Goal: Task Accomplishment & Management: Use online tool/utility

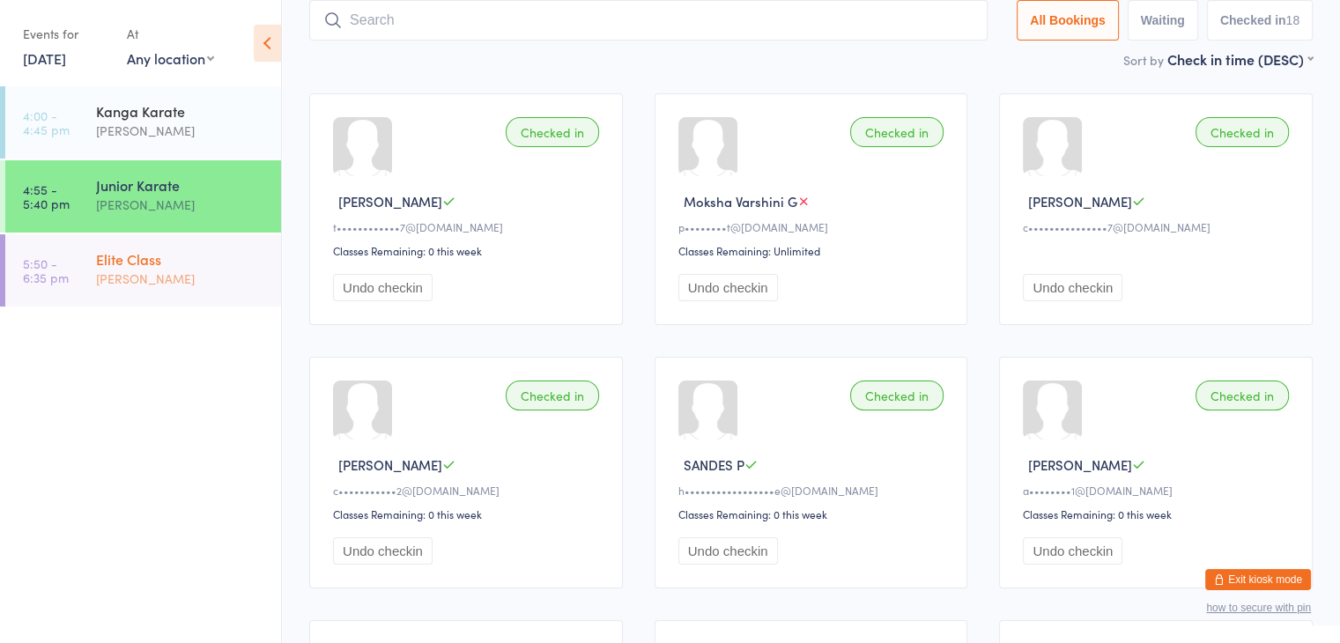
click at [173, 266] on div "Elite Class" at bounding box center [181, 258] width 170 height 19
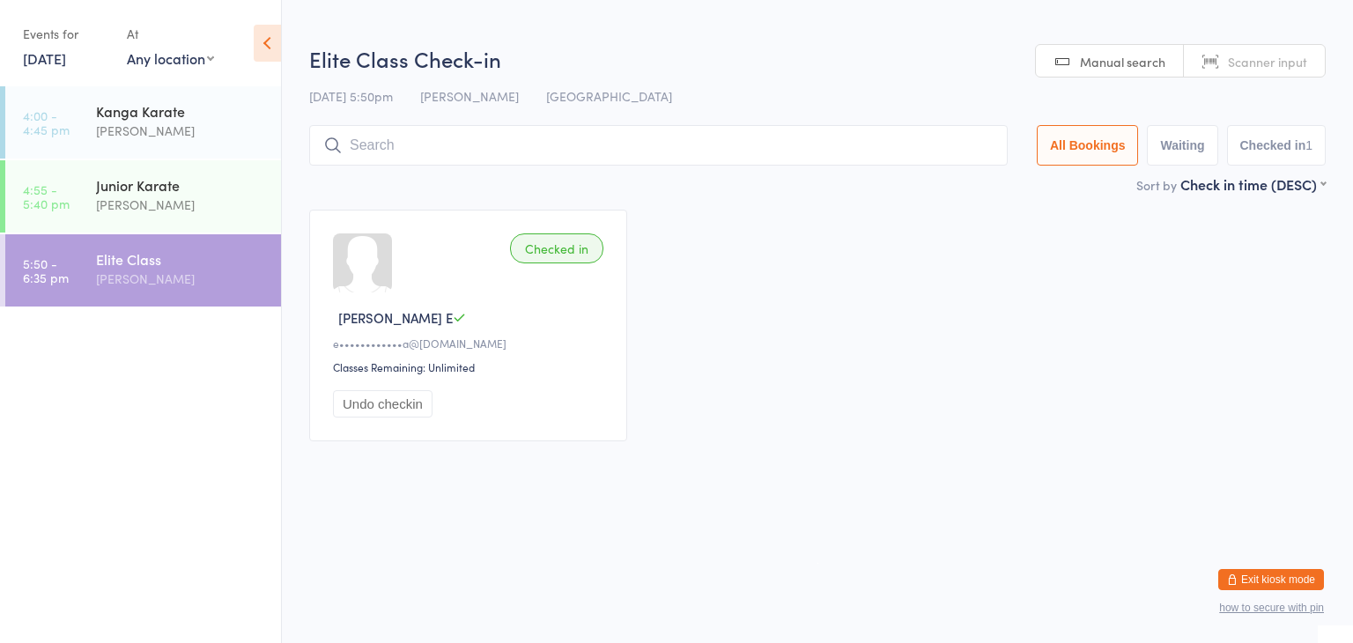
click at [380, 141] on input "search" at bounding box center [658, 145] width 698 height 41
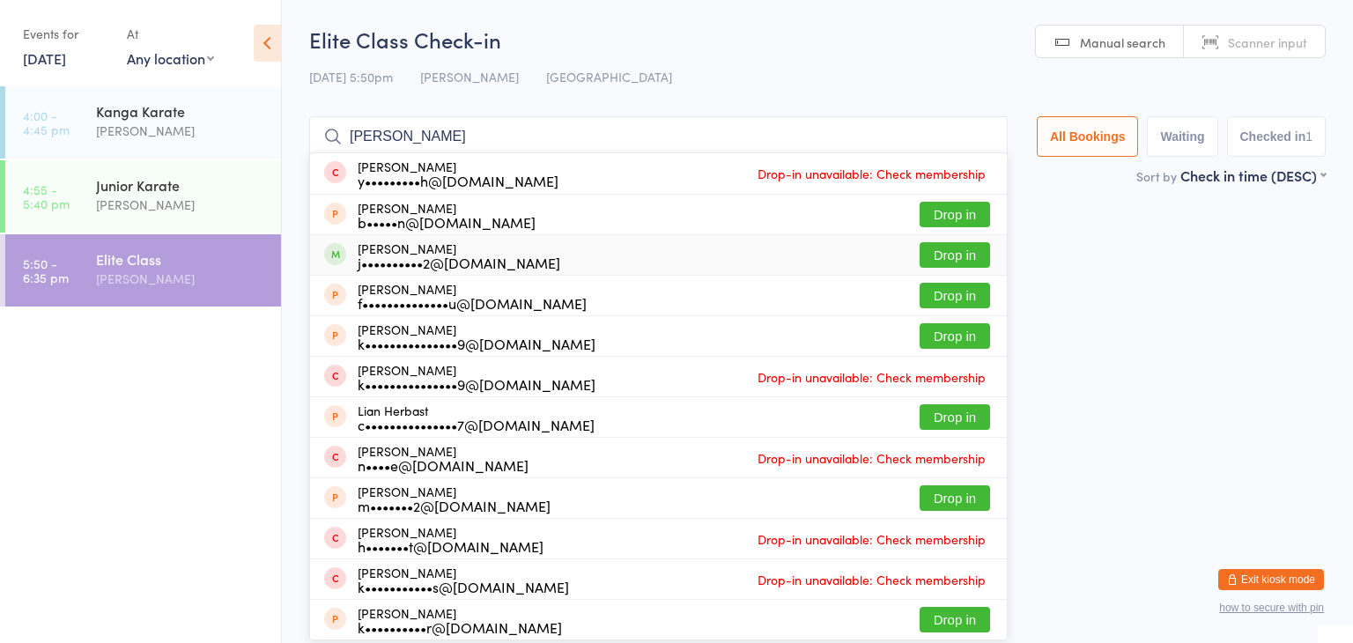
type input "[PERSON_NAME]"
click at [953, 251] on button "Drop in" at bounding box center [954, 255] width 70 height 26
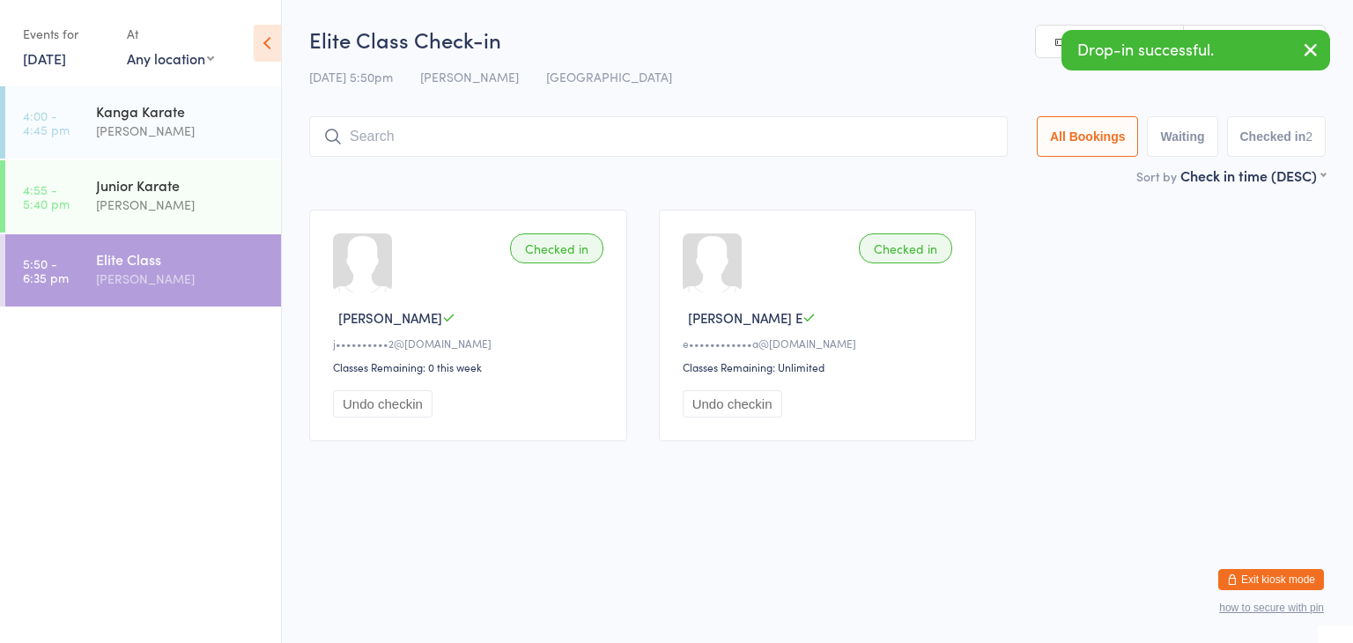
click at [868, 140] on input "search" at bounding box center [658, 136] width 698 height 41
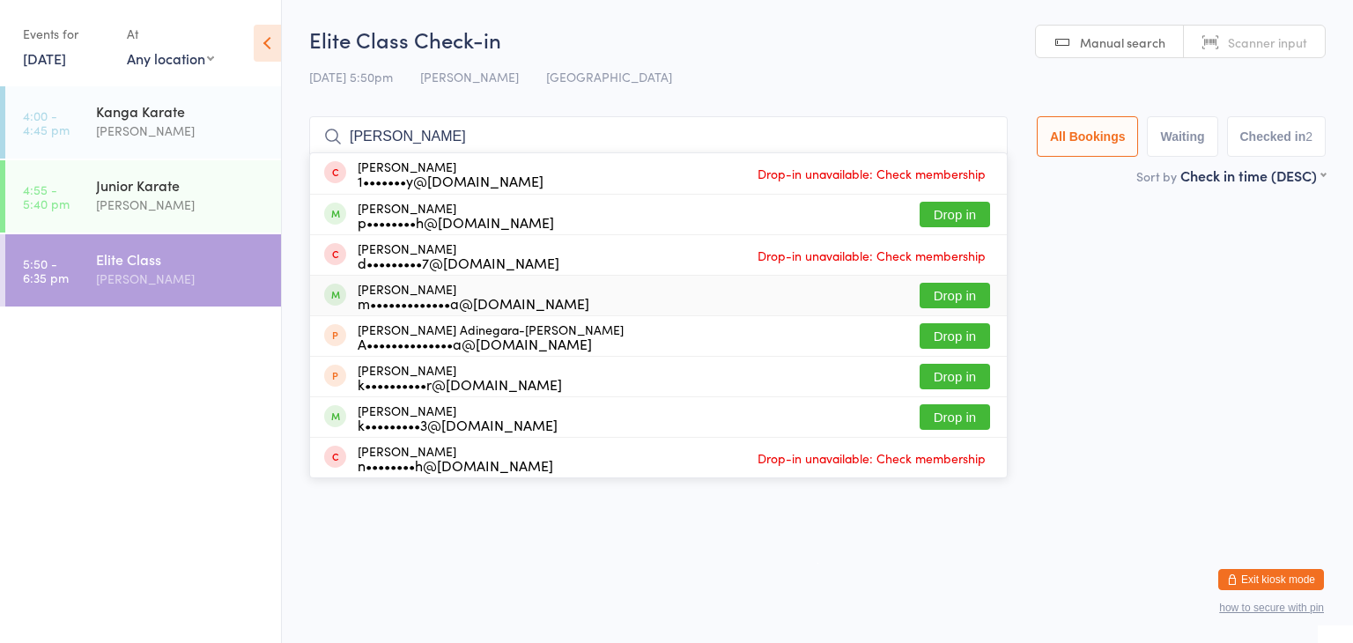
type input "[PERSON_NAME]"
click at [934, 295] on button "Drop in" at bounding box center [954, 296] width 70 height 26
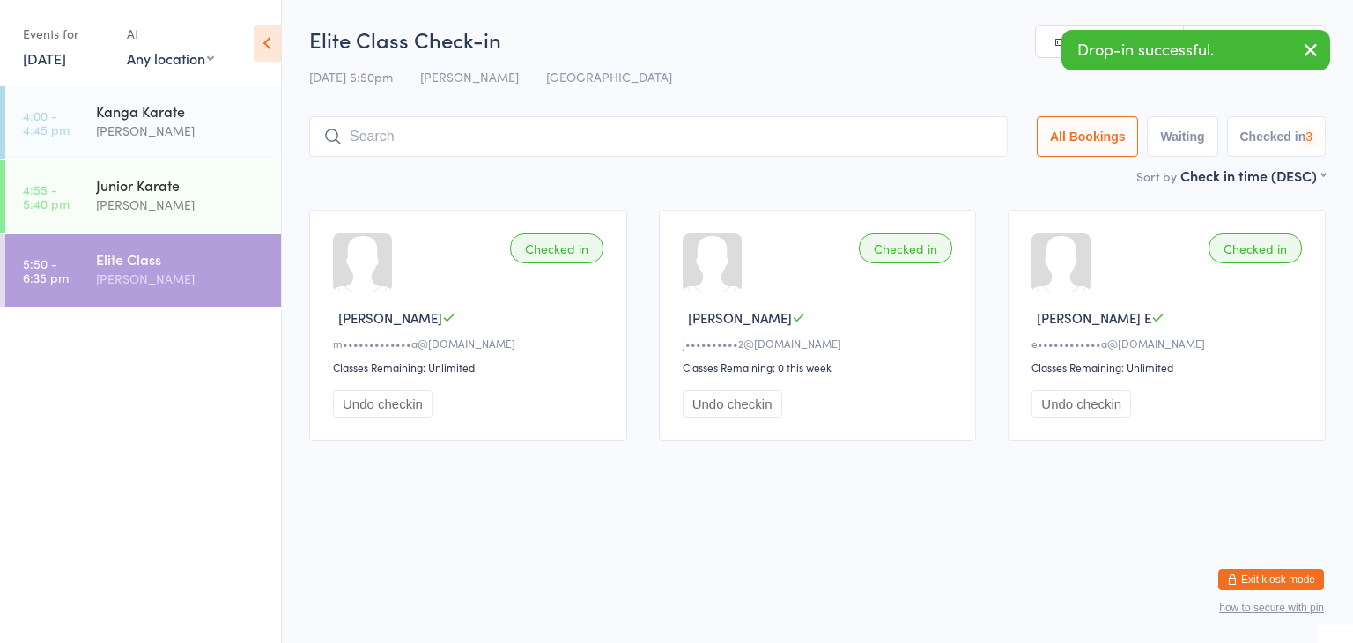
click at [882, 141] on input "search" at bounding box center [658, 136] width 698 height 41
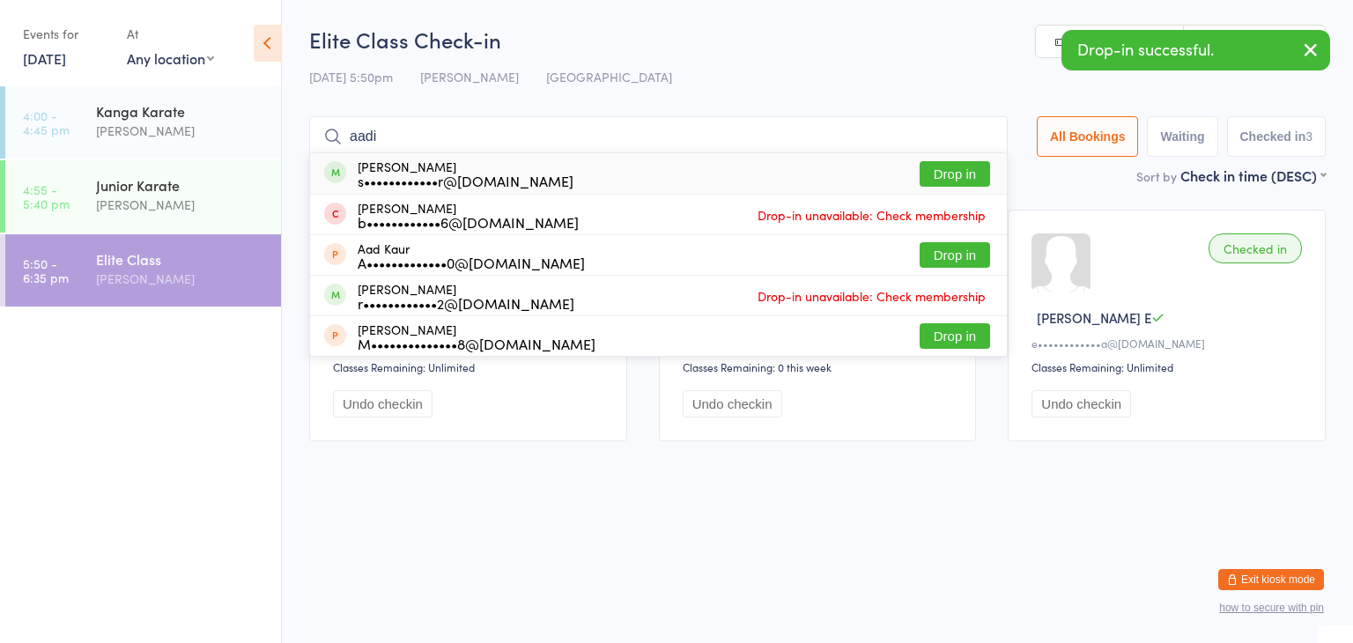
type input "aadi"
click at [945, 165] on button "Drop in" at bounding box center [954, 174] width 70 height 26
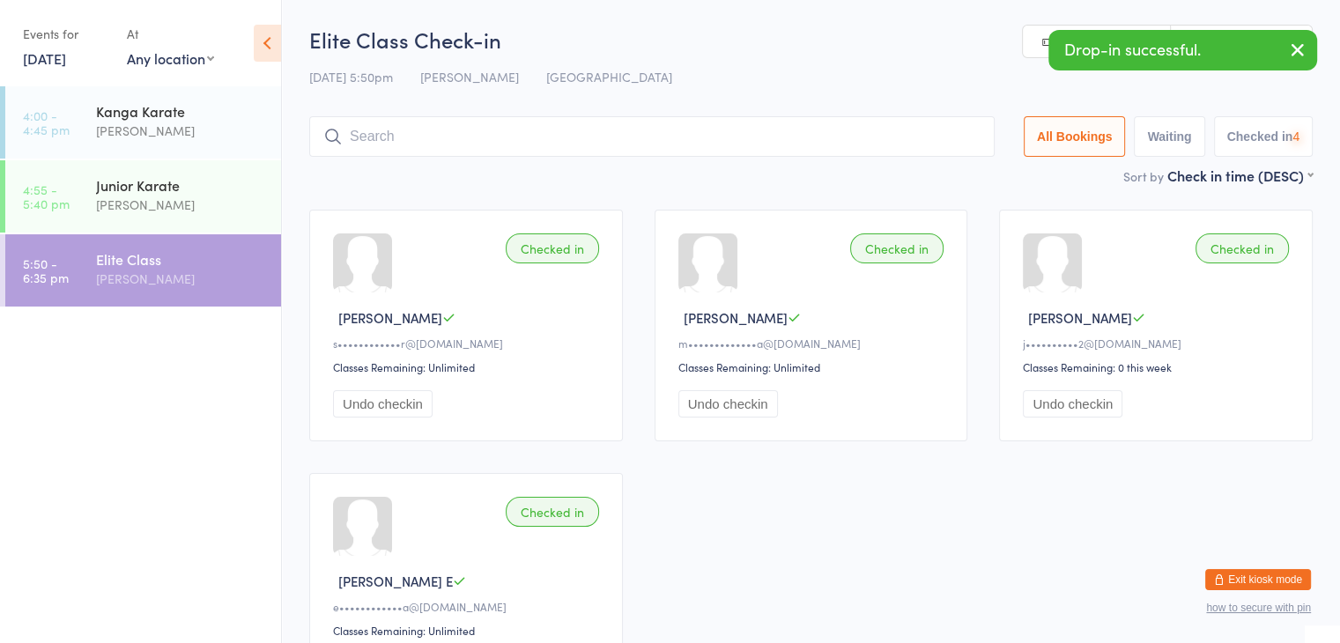
click at [918, 139] on input "search" at bounding box center [651, 136] width 685 height 41
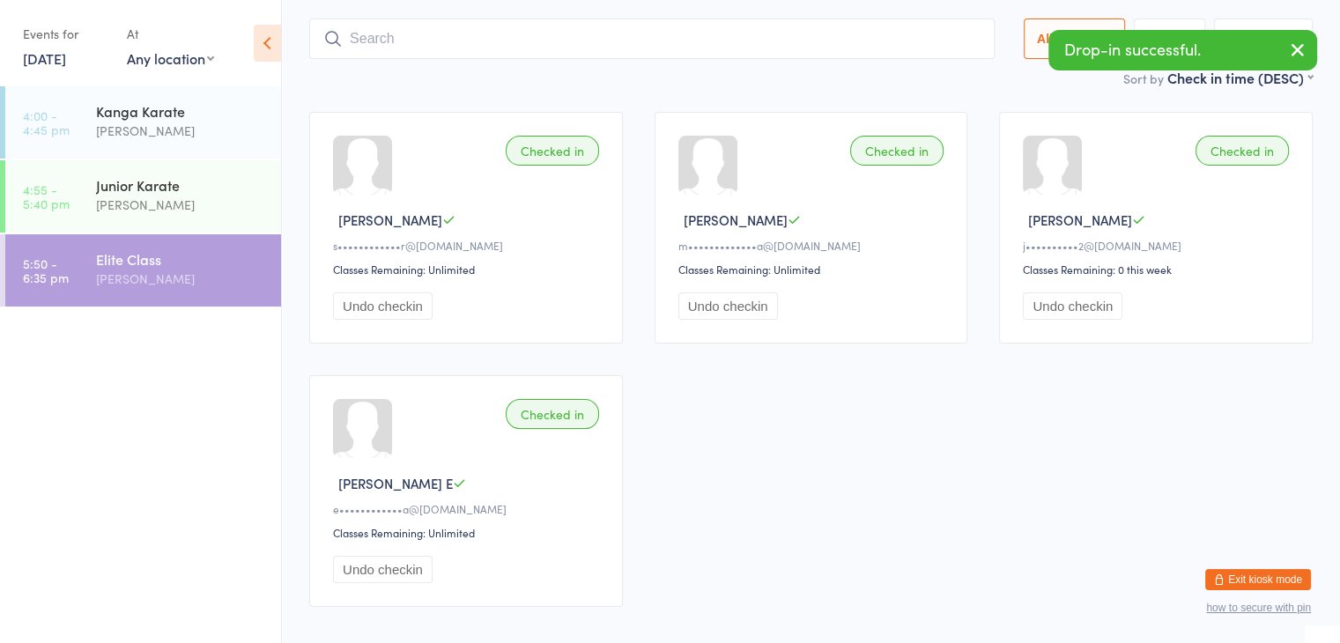
scroll to position [116, 0]
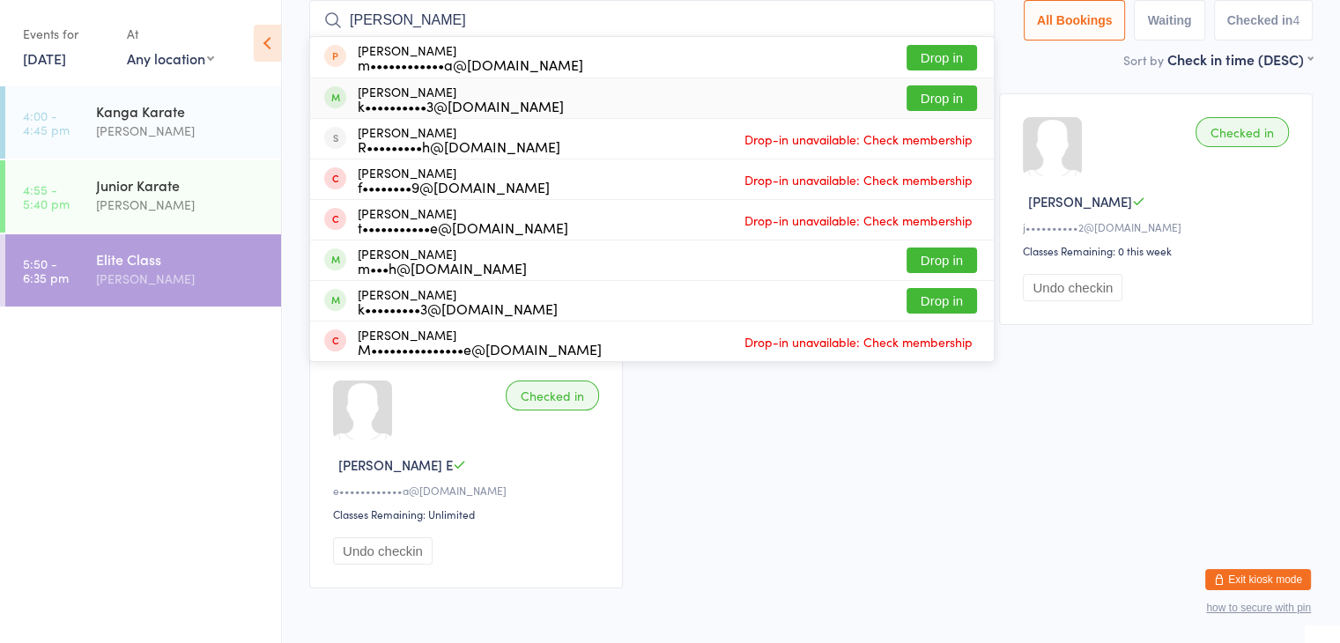
type input "[PERSON_NAME]"
click at [929, 100] on button "Drop in" at bounding box center [941, 98] width 70 height 26
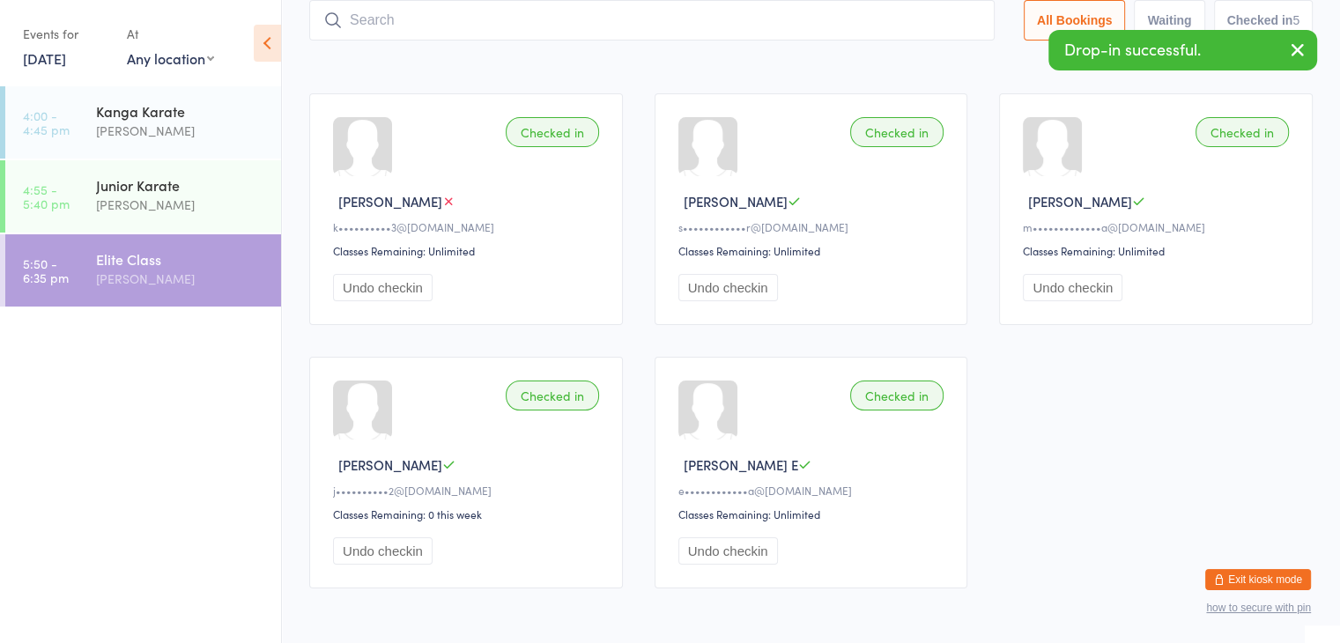
click at [901, 22] on input "search" at bounding box center [651, 20] width 685 height 41
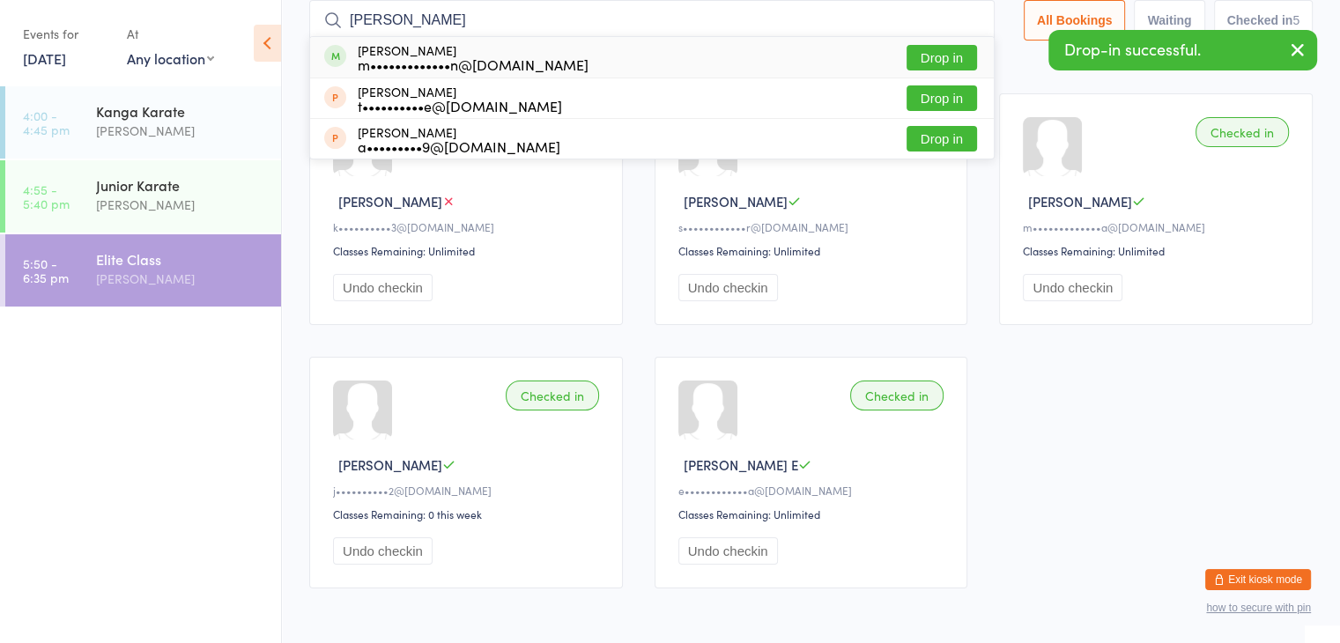
type input "[PERSON_NAME]"
click at [929, 54] on button "Drop in" at bounding box center [941, 58] width 70 height 26
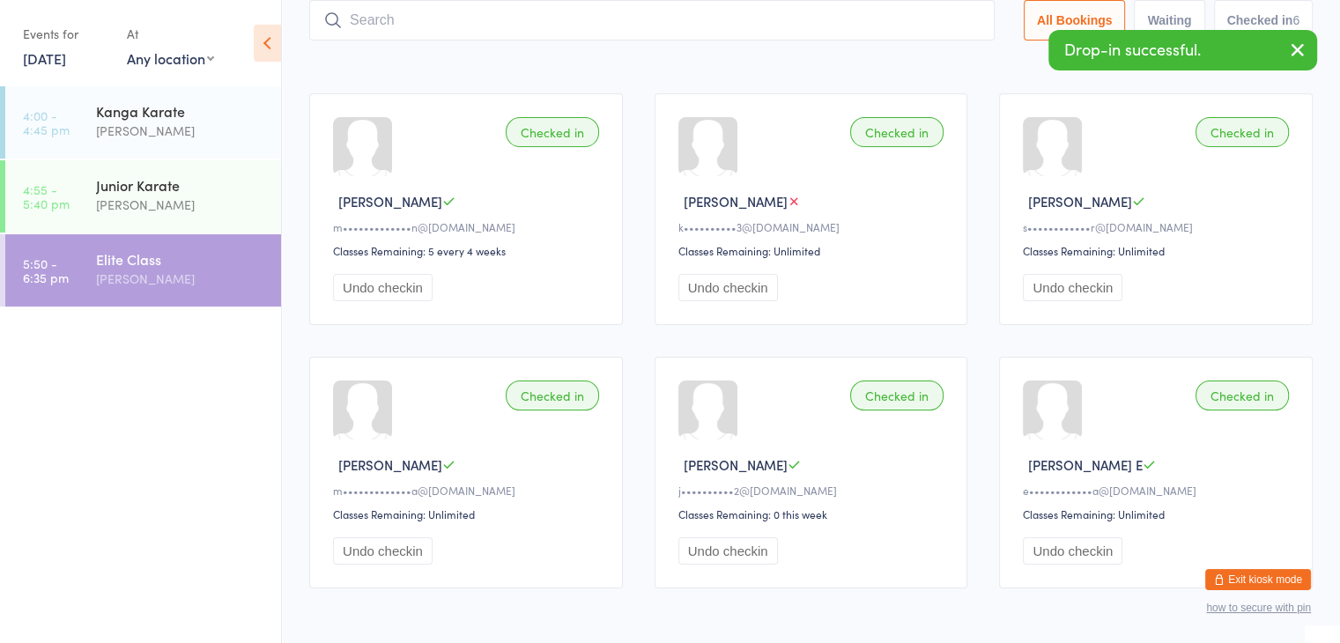
click at [912, 24] on input "search" at bounding box center [651, 20] width 685 height 41
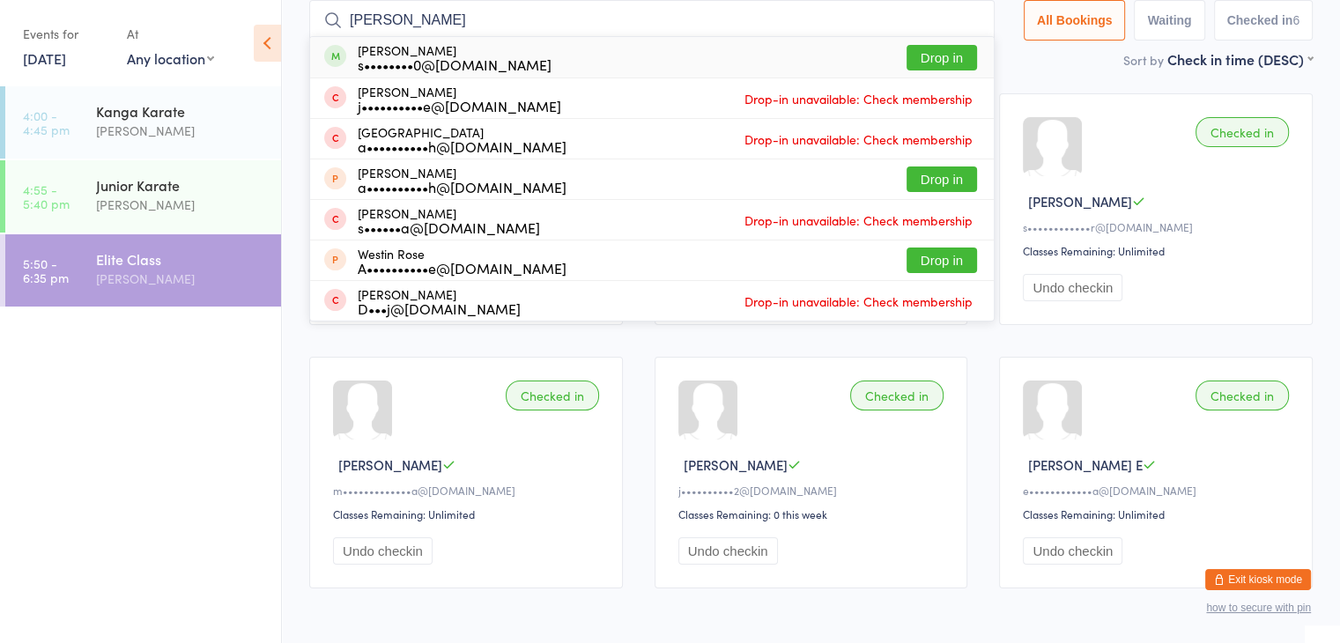
type input "[PERSON_NAME]"
click at [951, 54] on button "Drop in" at bounding box center [941, 58] width 70 height 26
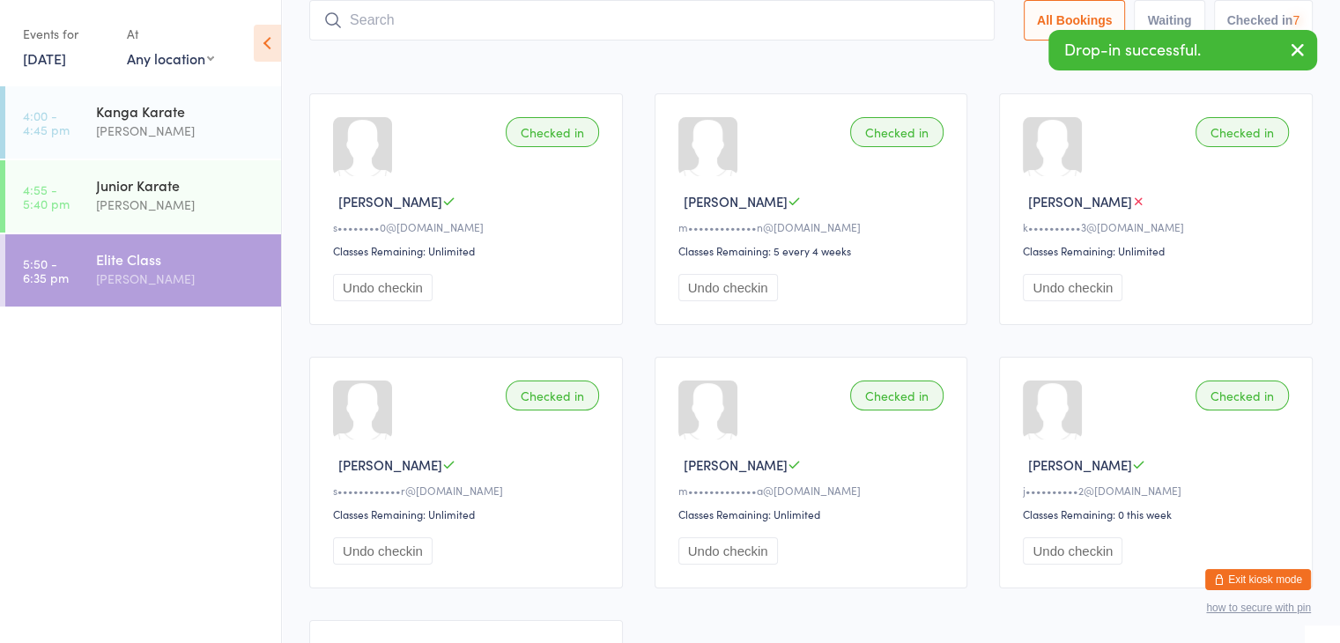
click at [933, 18] on input "search" at bounding box center [651, 20] width 685 height 41
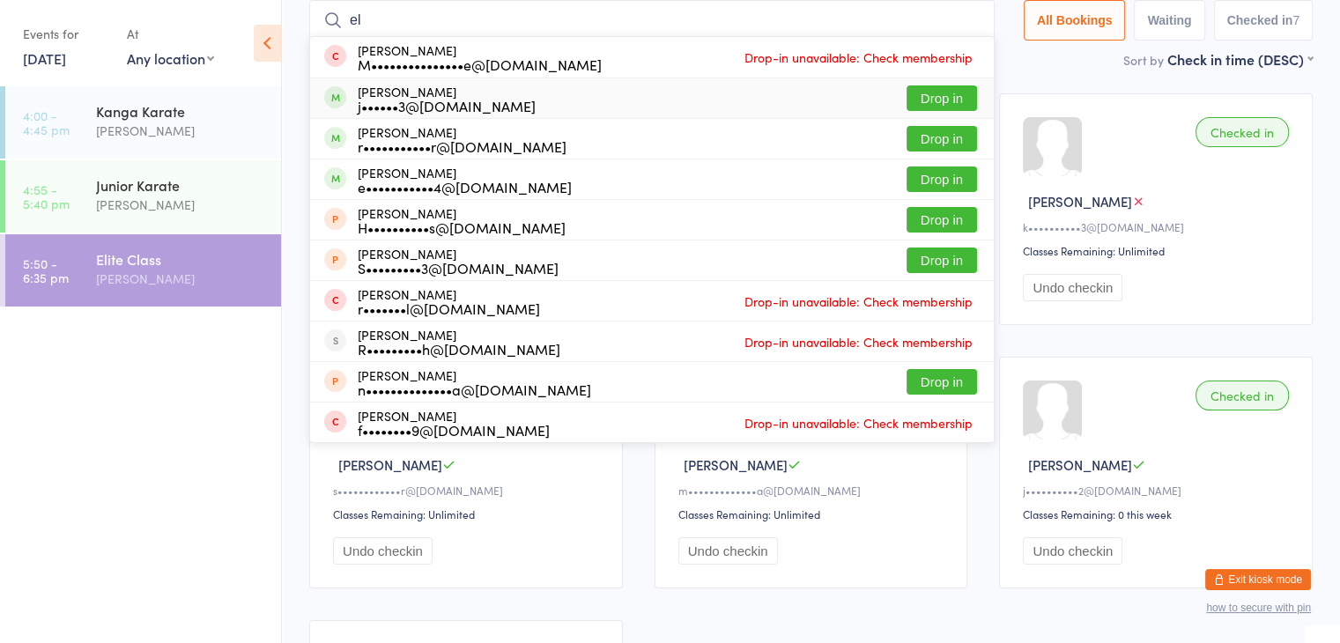
type input "e"
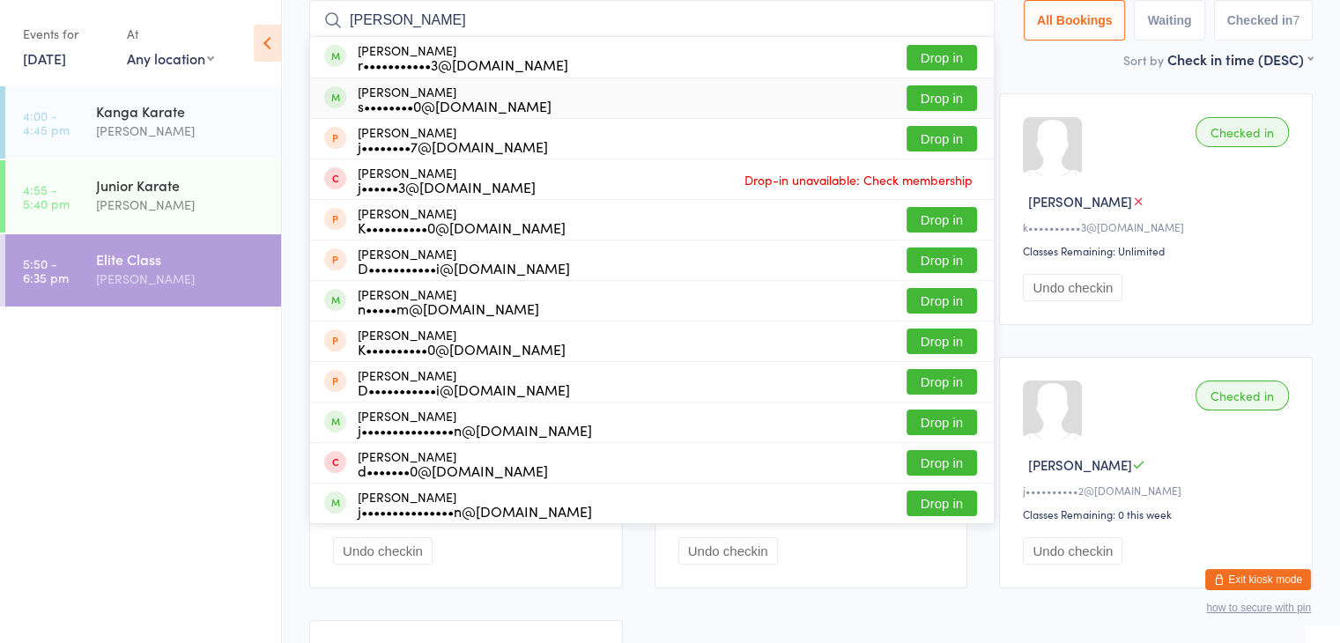
type input "[PERSON_NAME]"
click at [948, 89] on button "Drop in" at bounding box center [941, 98] width 70 height 26
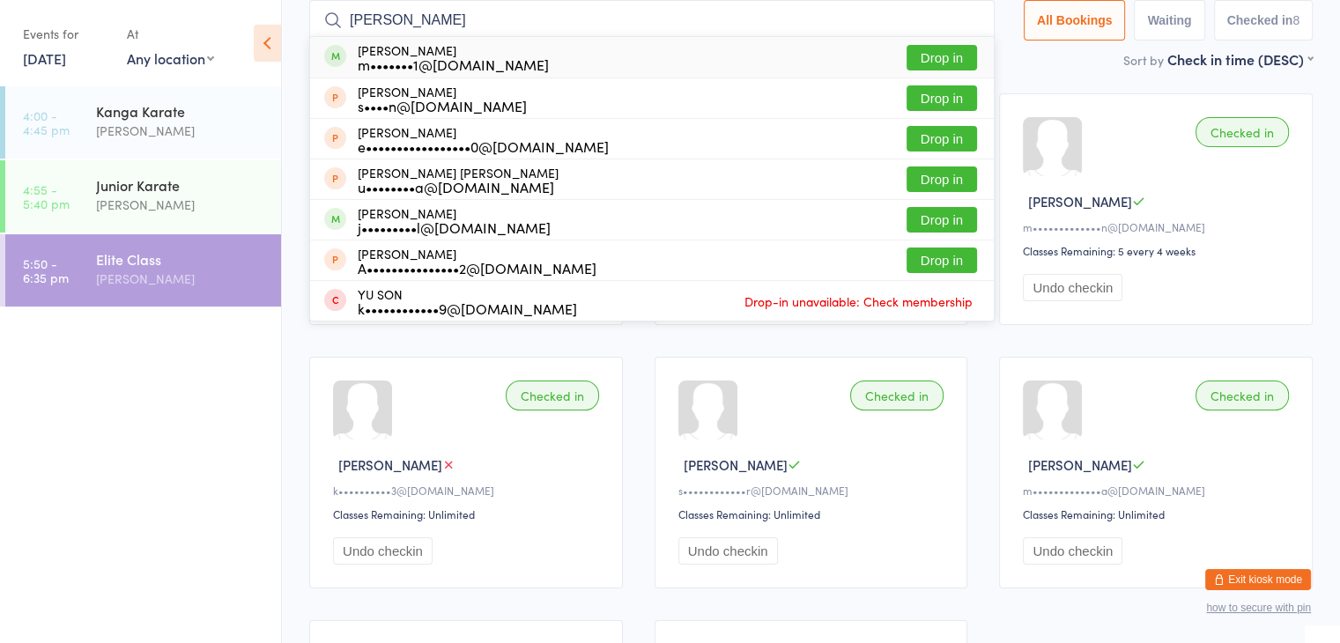
type input "[PERSON_NAME]"
click at [939, 58] on button "Drop in" at bounding box center [941, 58] width 70 height 26
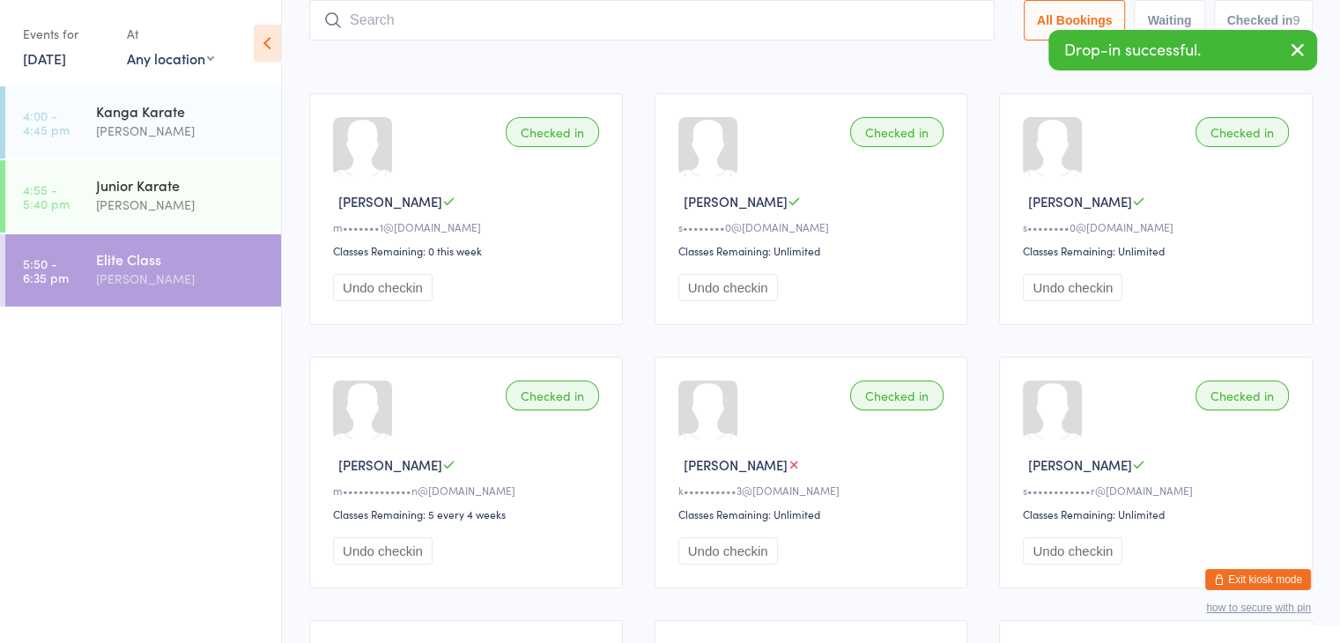
click at [927, 24] on input "search" at bounding box center [651, 20] width 685 height 41
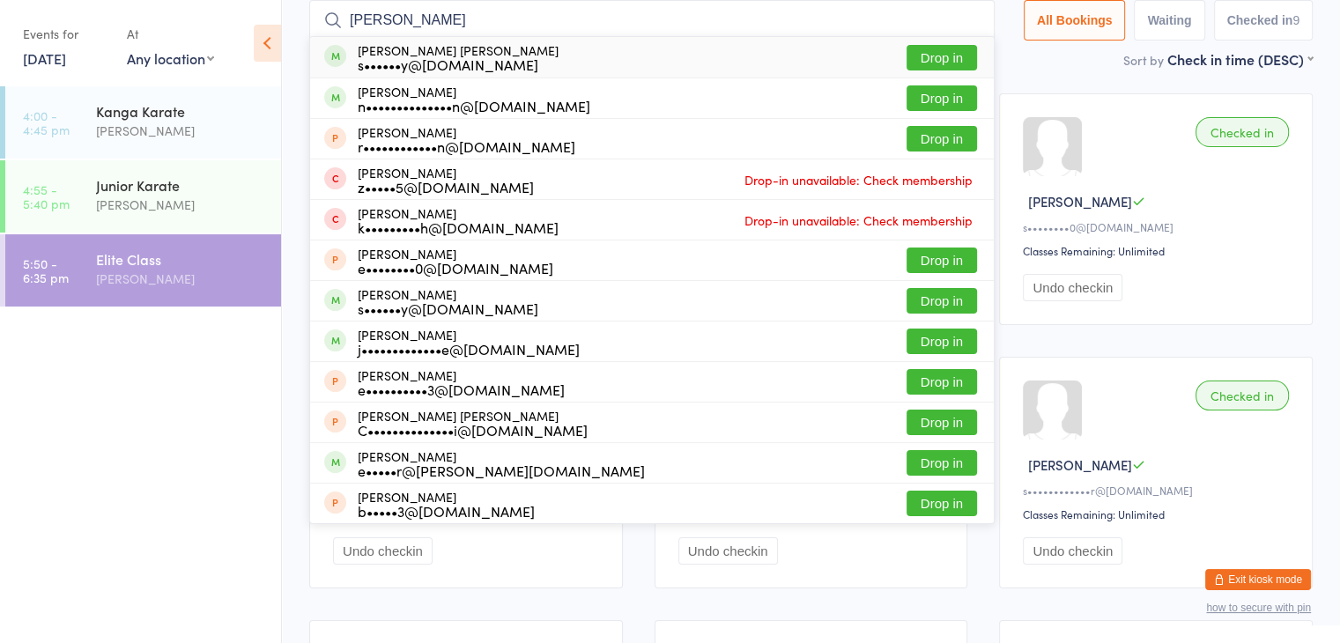
type input "[PERSON_NAME]"
click at [962, 50] on button "Drop in" at bounding box center [941, 58] width 70 height 26
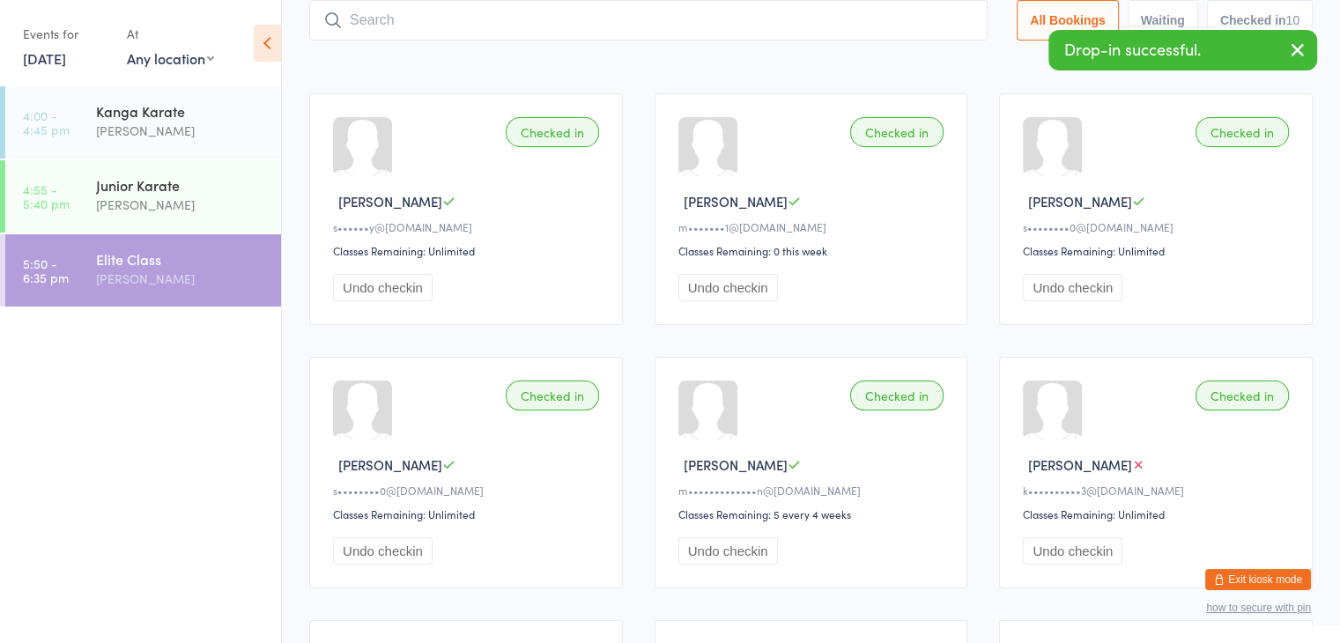
click at [948, 25] on input "search" at bounding box center [648, 20] width 678 height 41
